Goal: Navigation & Orientation: Find specific page/section

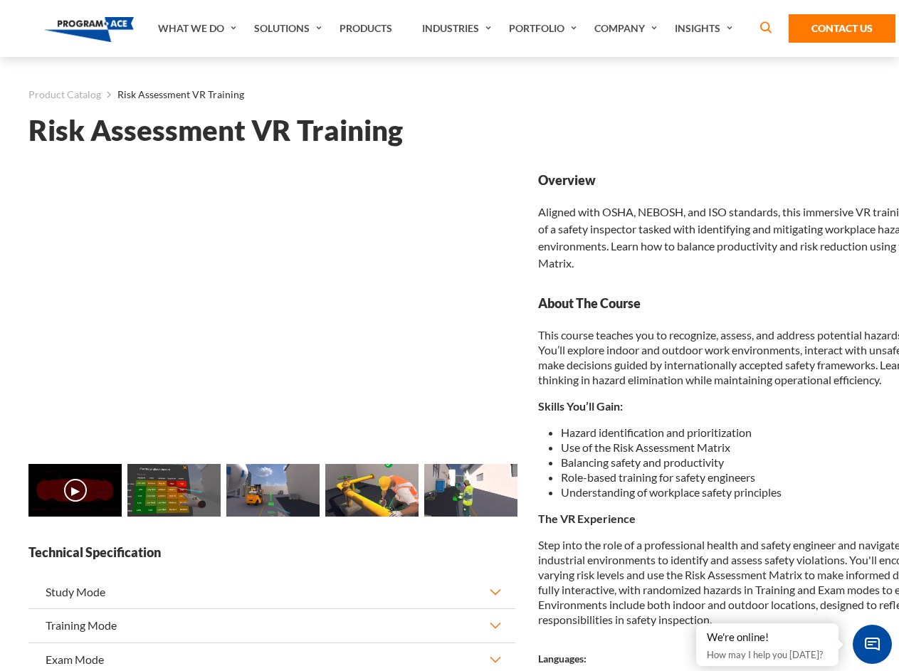
click at [290, 28] on link "Solutions" at bounding box center [289, 28] width 85 height 57
click at [0, 0] on div "AI & Computer Vision Solutions Computer Vision Quality Control AI tools for fas…" at bounding box center [0, 0] width 0 height 0
click at [0, 0] on div "AI & Computer Vision Solutions Virtual Training Solutions Virtual Tour Solution…" at bounding box center [0, 0] width 0 height 0
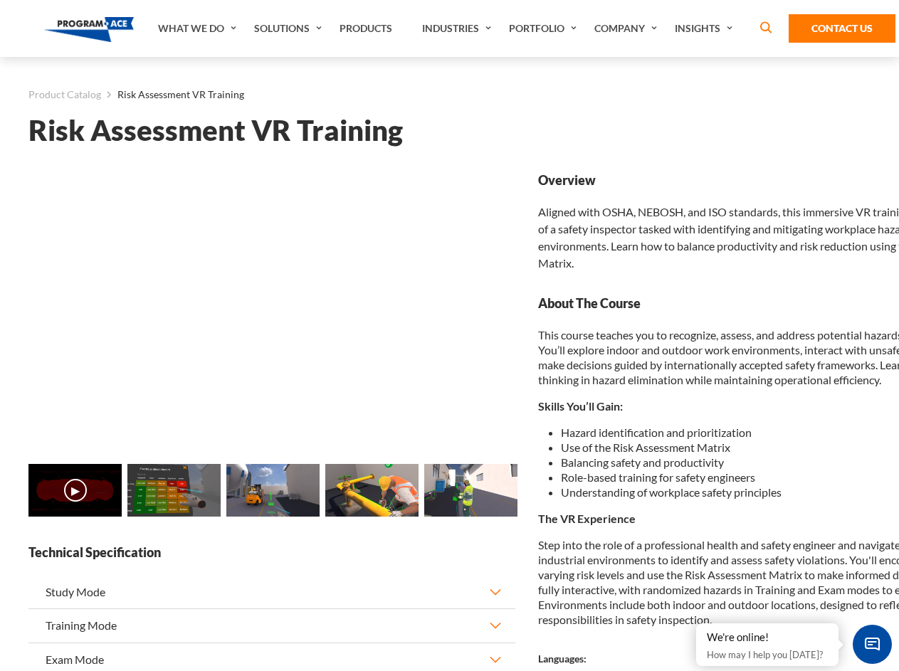
click at [0, 0] on div "AI & Computer Vision Solutions Virtual Training Solutions Virtual Tour Solution…" at bounding box center [0, 0] width 0 height 0
click at [0, 0] on div "AI & Computer Vision Solutions Computer Vision Quality Control AI tools for fas…" at bounding box center [0, 0] width 0 height 0
